Goal: Check status

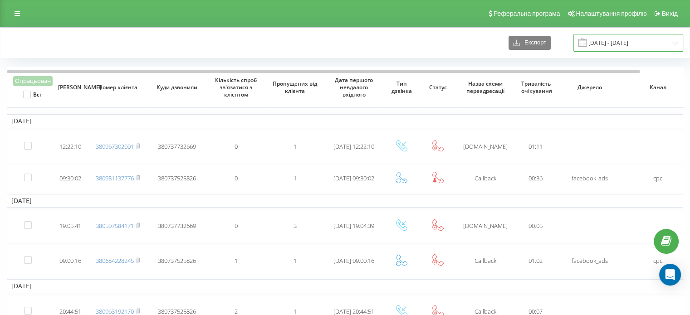
click at [630, 42] on input "[DATE] - [DATE]" at bounding box center [629, 43] width 110 height 18
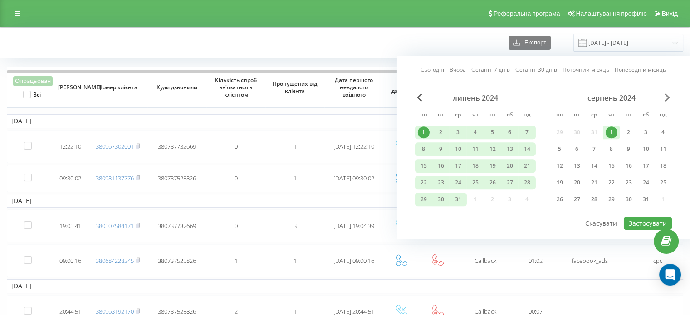
click at [665, 95] on span "Next Month" at bounding box center [667, 97] width 5 height 8
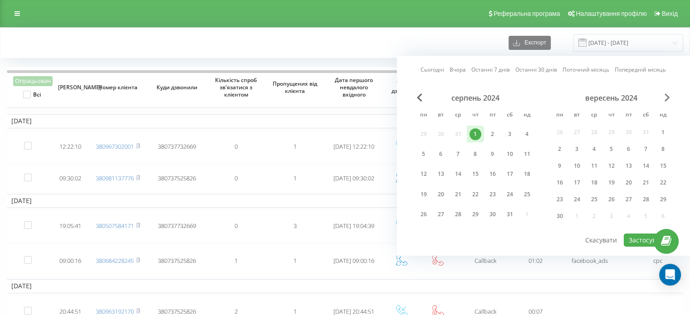
click at [665, 95] on span "Next Month" at bounding box center [667, 97] width 5 height 8
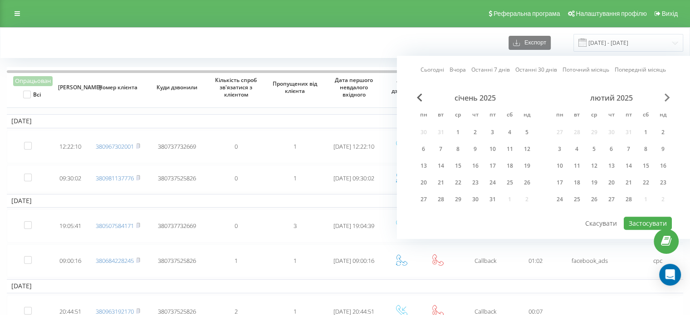
click at [665, 95] on span "Next Month" at bounding box center [667, 97] width 5 height 8
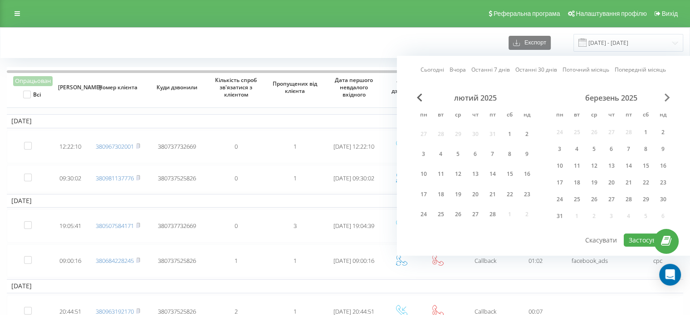
click at [665, 95] on span "Next Month" at bounding box center [667, 97] width 5 height 8
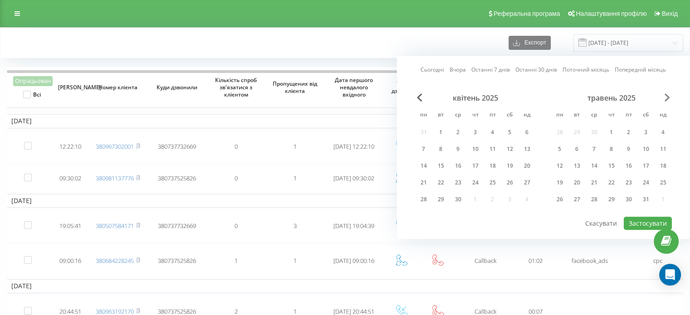
click at [665, 95] on span "Next Month" at bounding box center [667, 97] width 5 height 8
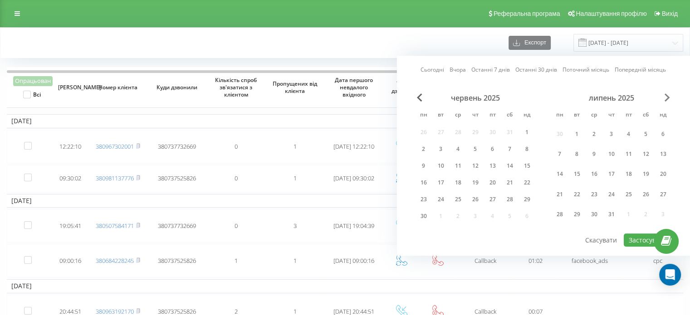
click at [665, 95] on span "Next Month" at bounding box center [667, 97] width 5 height 8
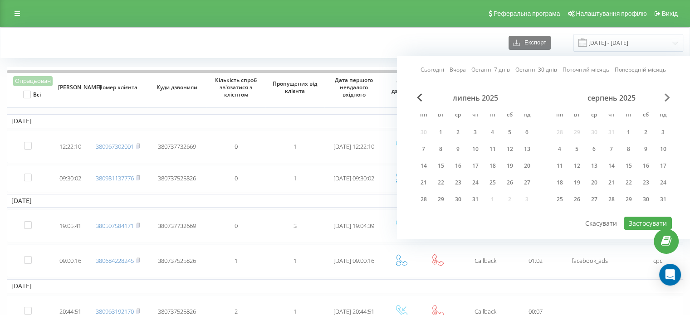
click at [665, 95] on span "Next Month" at bounding box center [667, 97] width 5 height 8
click at [664, 163] on div "21" at bounding box center [663, 166] width 12 height 12
click at [563, 181] on div "22" at bounding box center [560, 183] width 12 height 12
click at [622, 217] on button "Скасувати" at bounding box center [601, 223] width 42 height 13
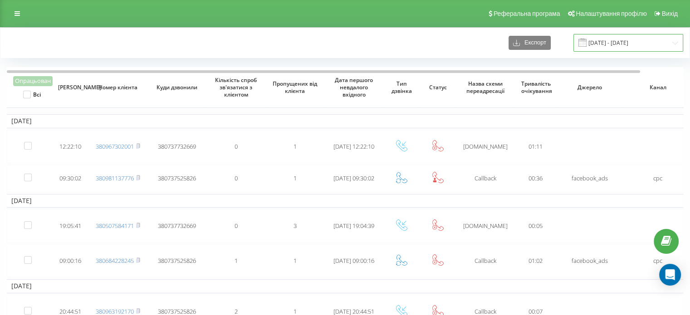
click at [613, 46] on input "[DATE] - [DATE]" at bounding box center [629, 43] width 110 height 18
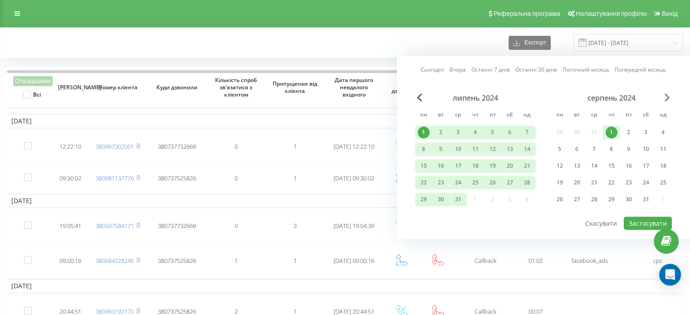
click at [665, 96] on span "Next Month" at bounding box center [667, 97] width 5 height 8
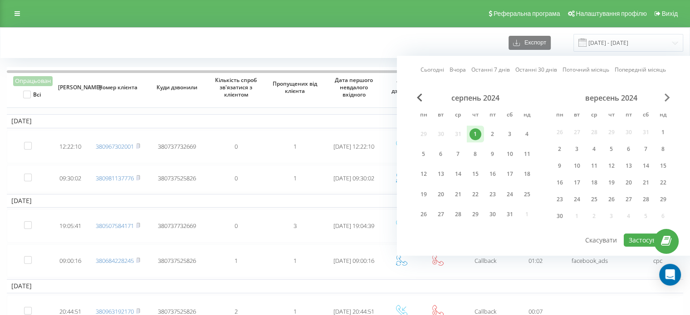
click at [665, 96] on span "Next Month" at bounding box center [667, 97] width 5 height 8
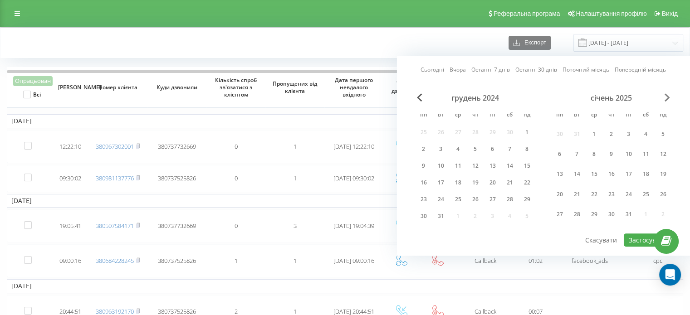
click at [665, 96] on span "Next Month" at bounding box center [667, 97] width 5 height 8
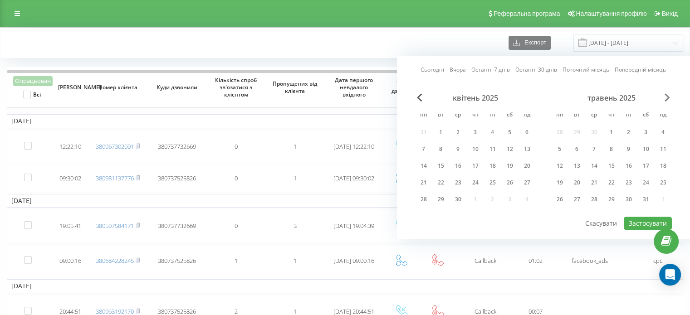
click at [665, 96] on span "Next Month" at bounding box center [667, 97] width 5 height 8
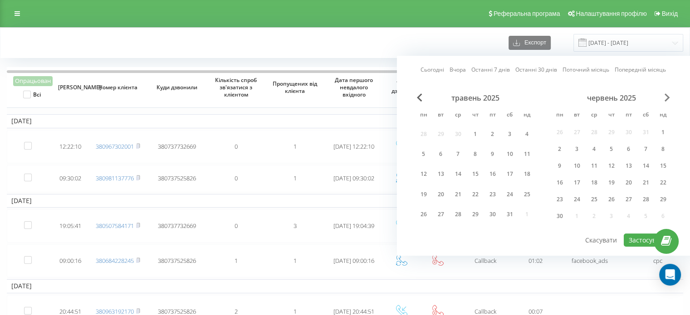
click at [665, 96] on span "Next Month" at bounding box center [667, 97] width 5 height 8
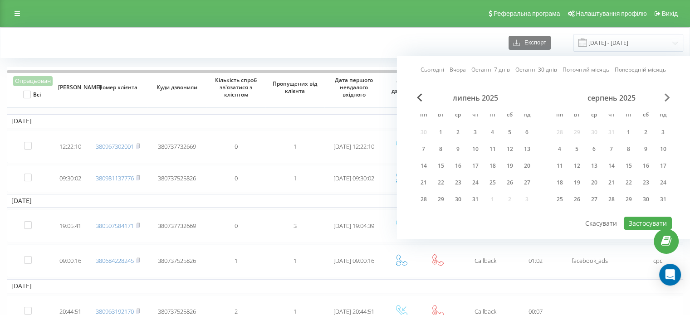
click at [665, 96] on span "Next Month" at bounding box center [667, 97] width 5 height 8
click at [662, 170] on div "21" at bounding box center [663, 166] width 12 height 12
click at [562, 180] on div "22" at bounding box center [560, 183] width 12 height 12
click at [641, 220] on button "Застосувати" at bounding box center [648, 223] width 48 height 13
type input "[DATE] - [DATE]"
